Goal: Task Accomplishment & Management: Manage account settings

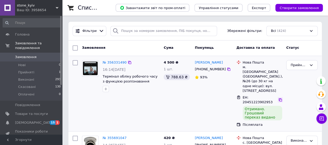
scroll to position [26, 0]
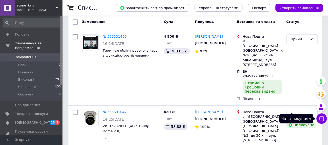
click at [323, 122] on button "Чат з покупцем" at bounding box center [321, 118] width 10 height 10
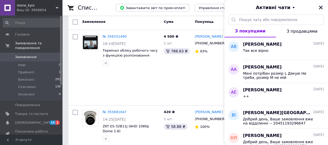
click at [318, 9] on icon "Закрити" at bounding box center [320, 7] width 5 height 5
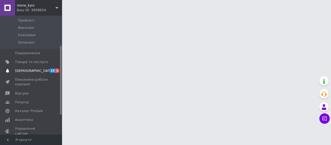
click at [31, 68] on span "[DEMOGRAPHIC_DATA]" at bounding box center [34, 70] width 38 height 5
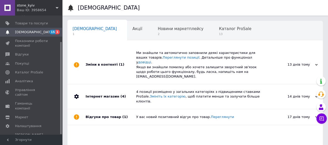
scroll to position [0, 2]
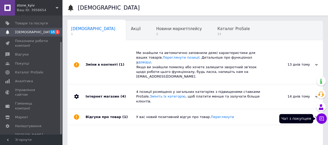
click at [317, 122] on button "Чат з покупцем" at bounding box center [321, 118] width 10 height 10
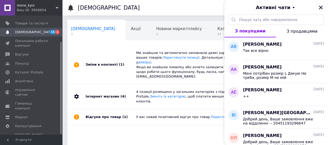
click at [321, 7] on icon "Закрити" at bounding box center [320, 7] width 5 height 5
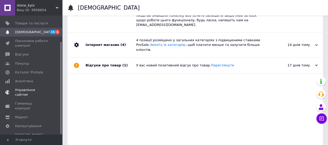
scroll to position [52, 0]
click at [27, 81] on span "Аналітика" at bounding box center [24, 81] width 18 height 5
